Goal: Information Seeking & Learning: Find specific page/section

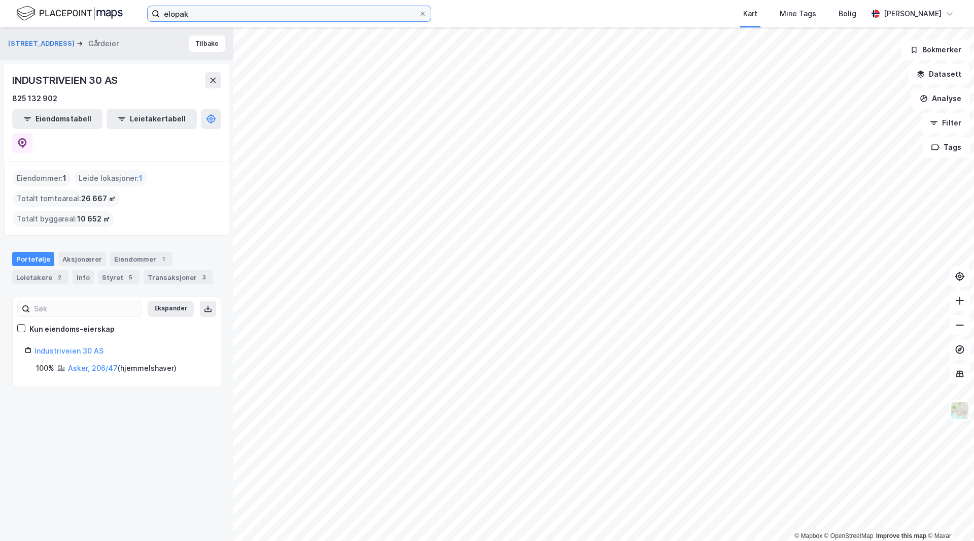
click at [220, 17] on input "elopak" at bounding box center [289, 13] width 259 height 15
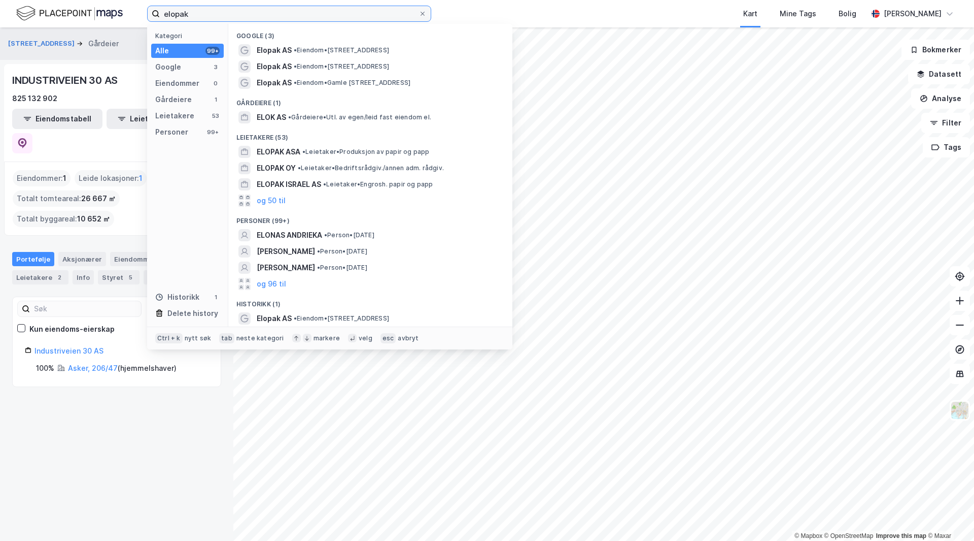
click at [220, 17] on input "elopak" at bounding box center [289, 13] width 259 height 15
click at [221, 16] on input "elopak" at bounding box center [289, 13] width 259 height 15
type input "egersund"
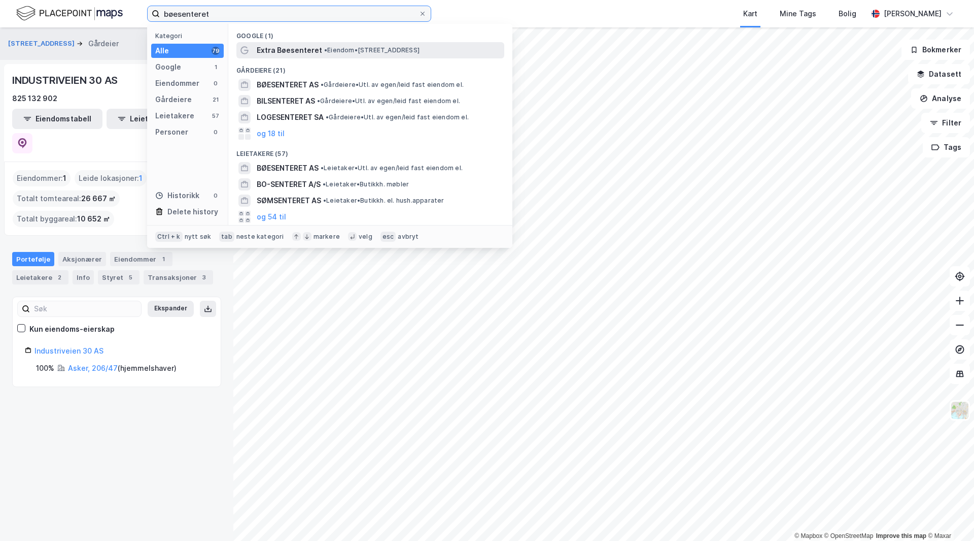
type input "bøesenteret"
click at [334, 49] on span "• Eiendom • [STREET_ADDRESS]" at bounding box center [371, 50] width 95 height 8
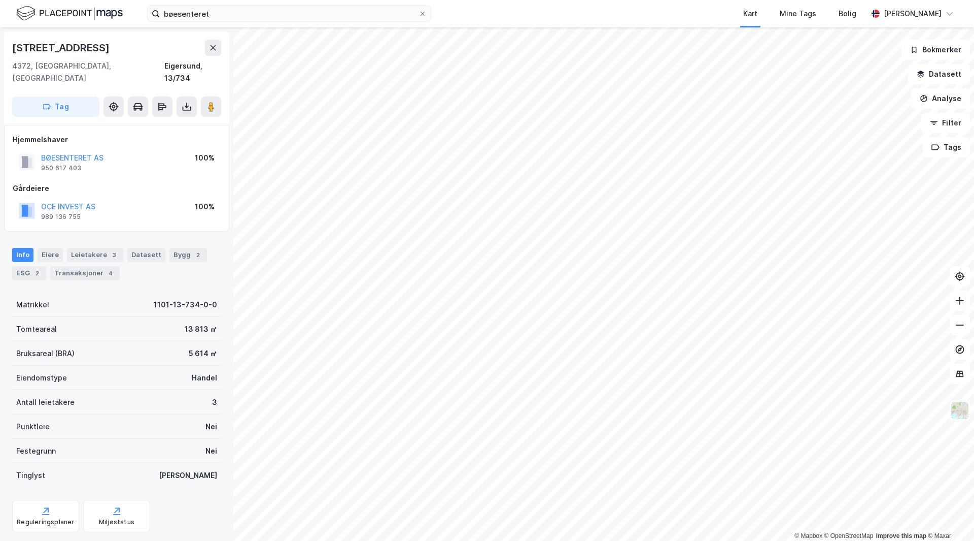
scroll to position [1, 0]
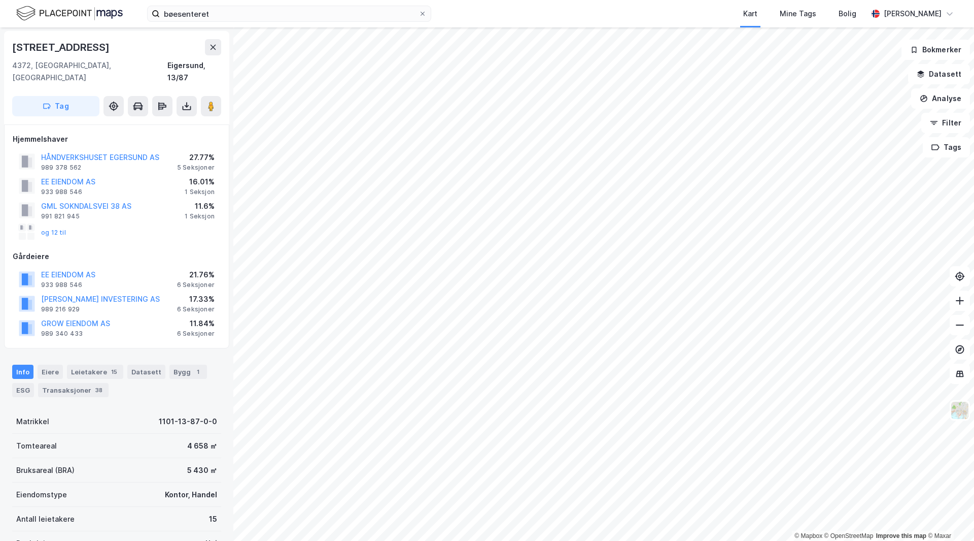
scroll to position [1, 0]
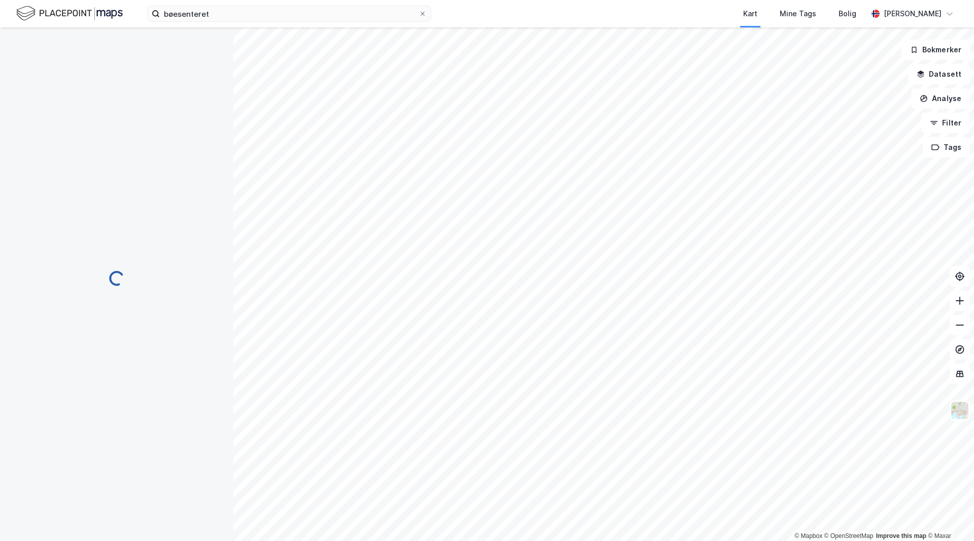
scroll to position [1, 0]
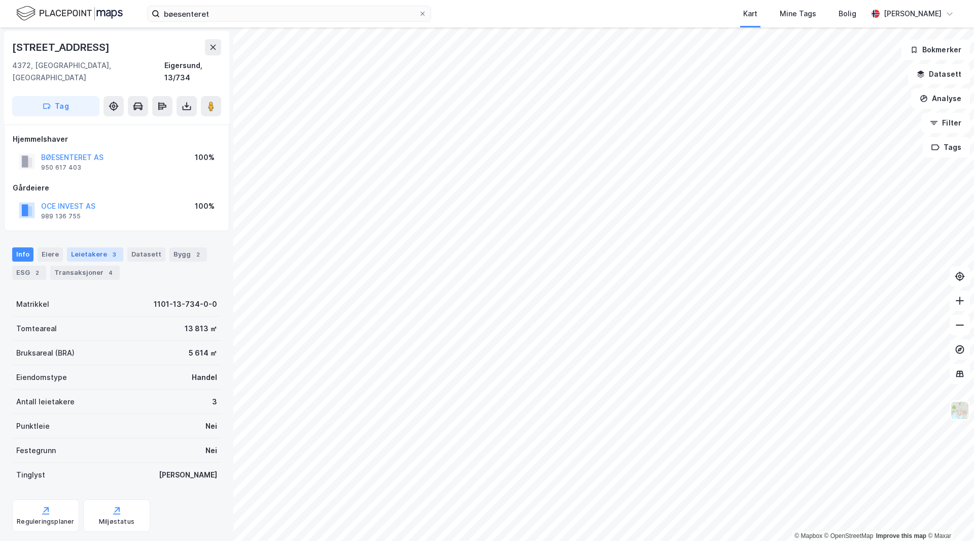
click at [79, 247] on div "Leietakere 3" at bounding box center [95, 254] width 56 height 14
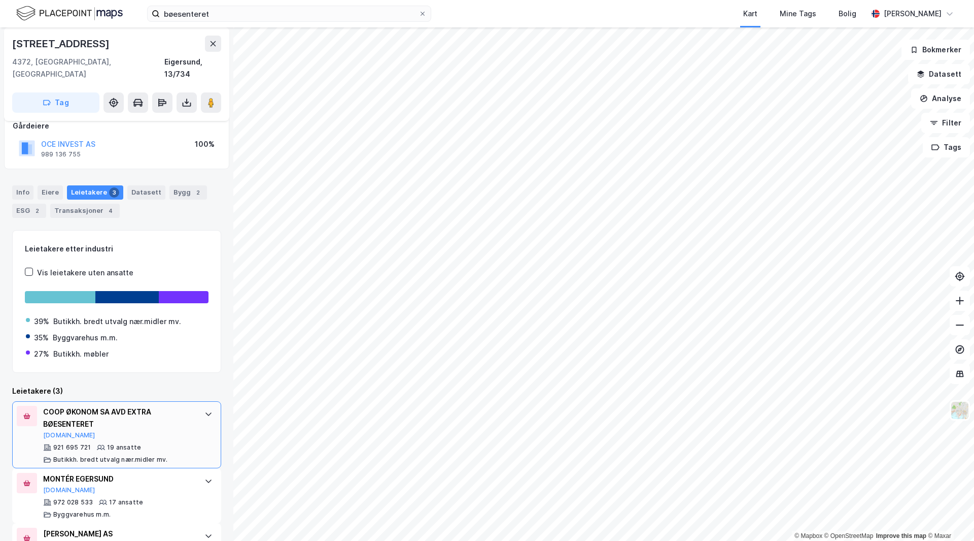
scroll to position [99, 0]
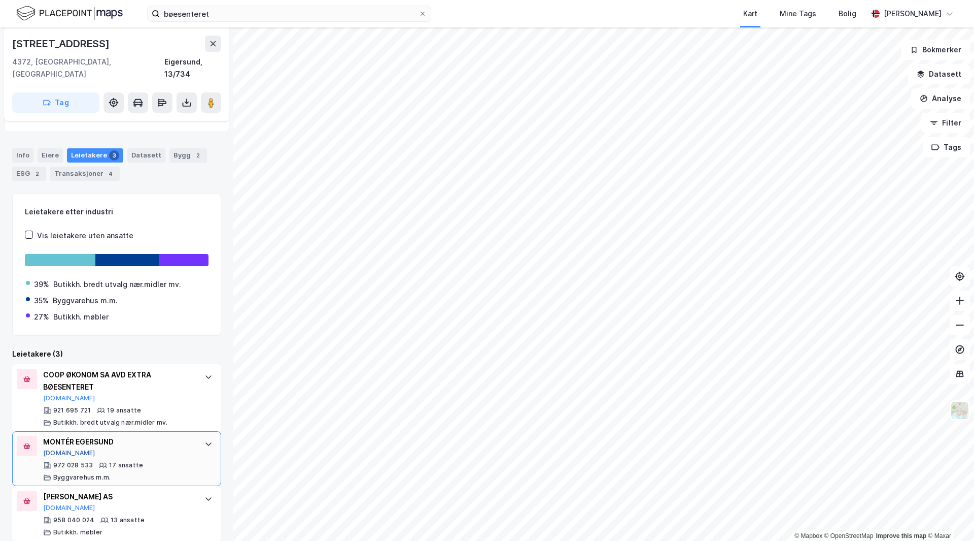
click at [50, 449] on button "[DOMAIN_NAME]" at bounding box center [69, 453] width 52 height 8
